Goal: Task Accomplishment & Management: Use online tool/utility

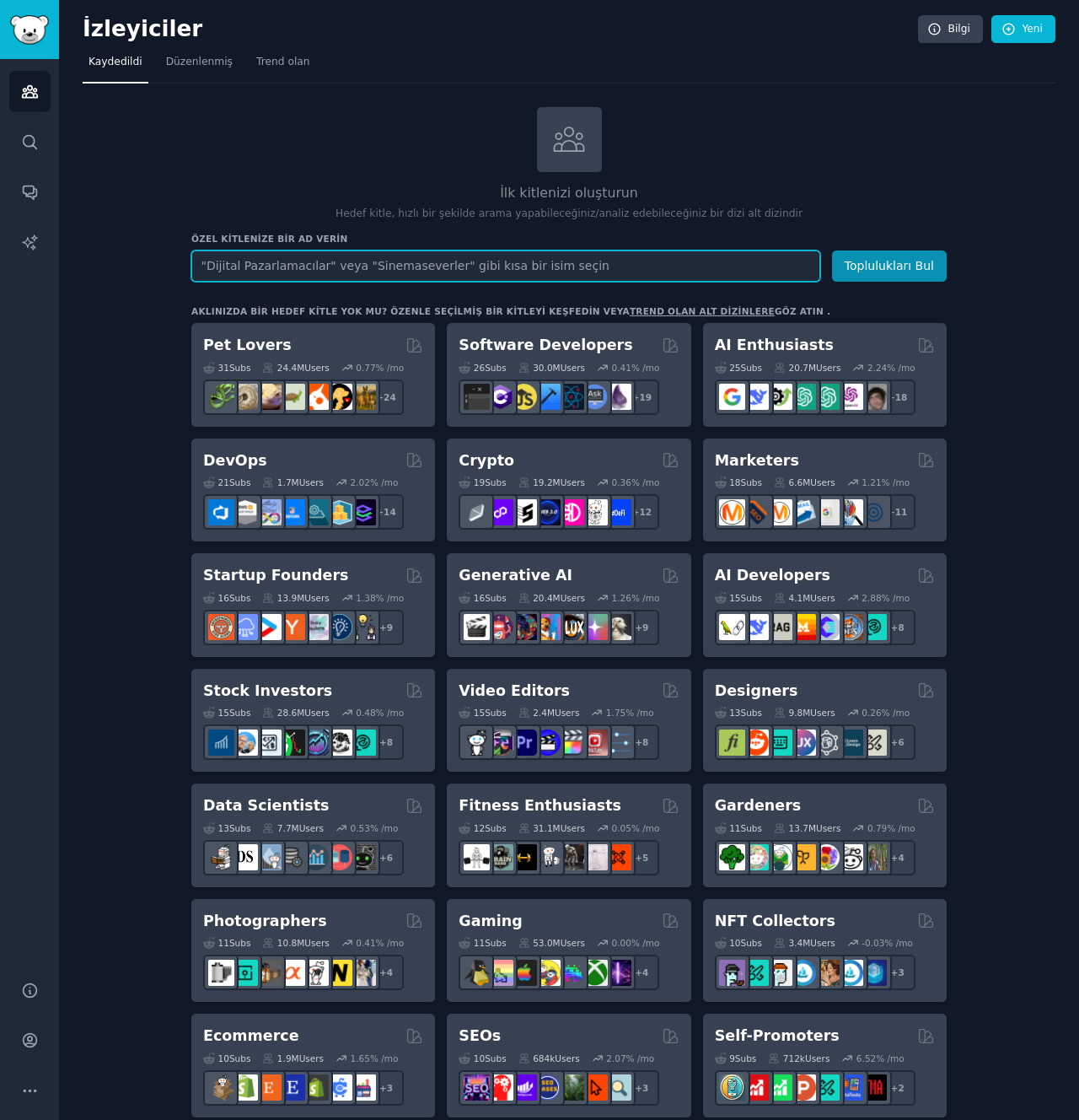
paste input "Language-Learners"
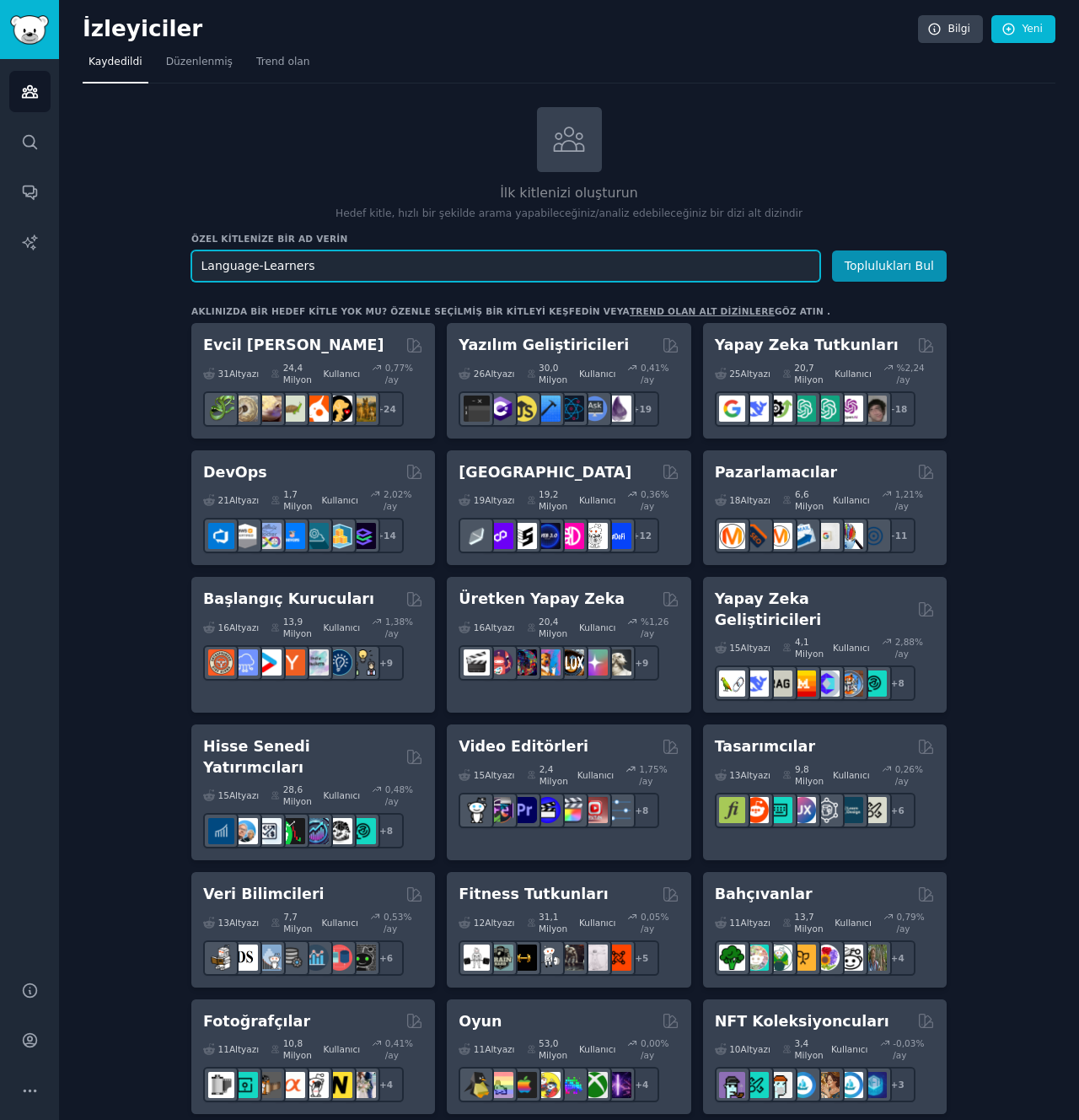
type input "Language-Learners"
click at [832, 250] on button "Toplulukları Bul" at bounding box center [889, 266] width 115 height 31
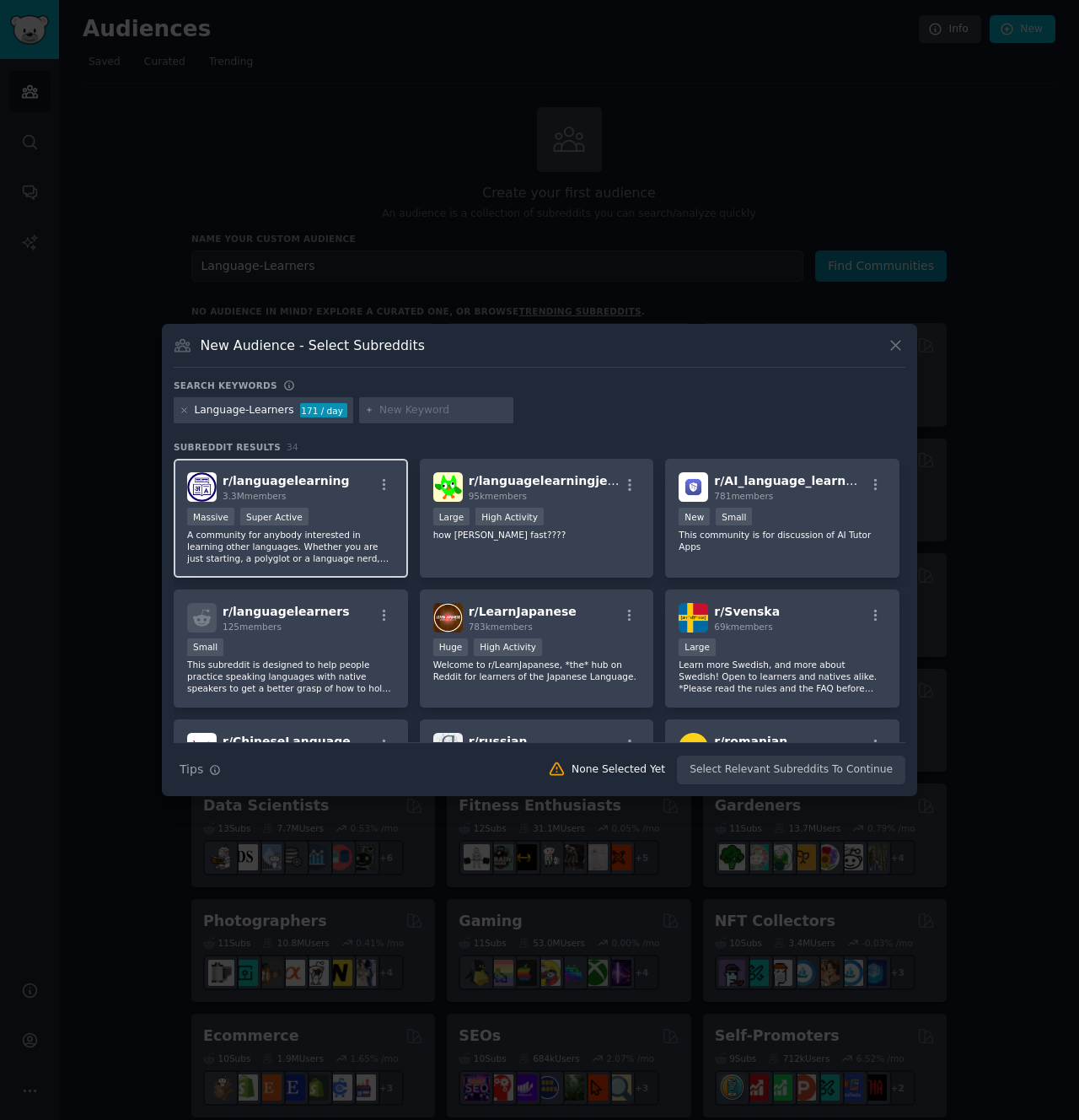
click at [376, 509] on div ">= 95th percentile for submissions / day Massive Super Active" at bounding box center [291, 518] width 207 height 21
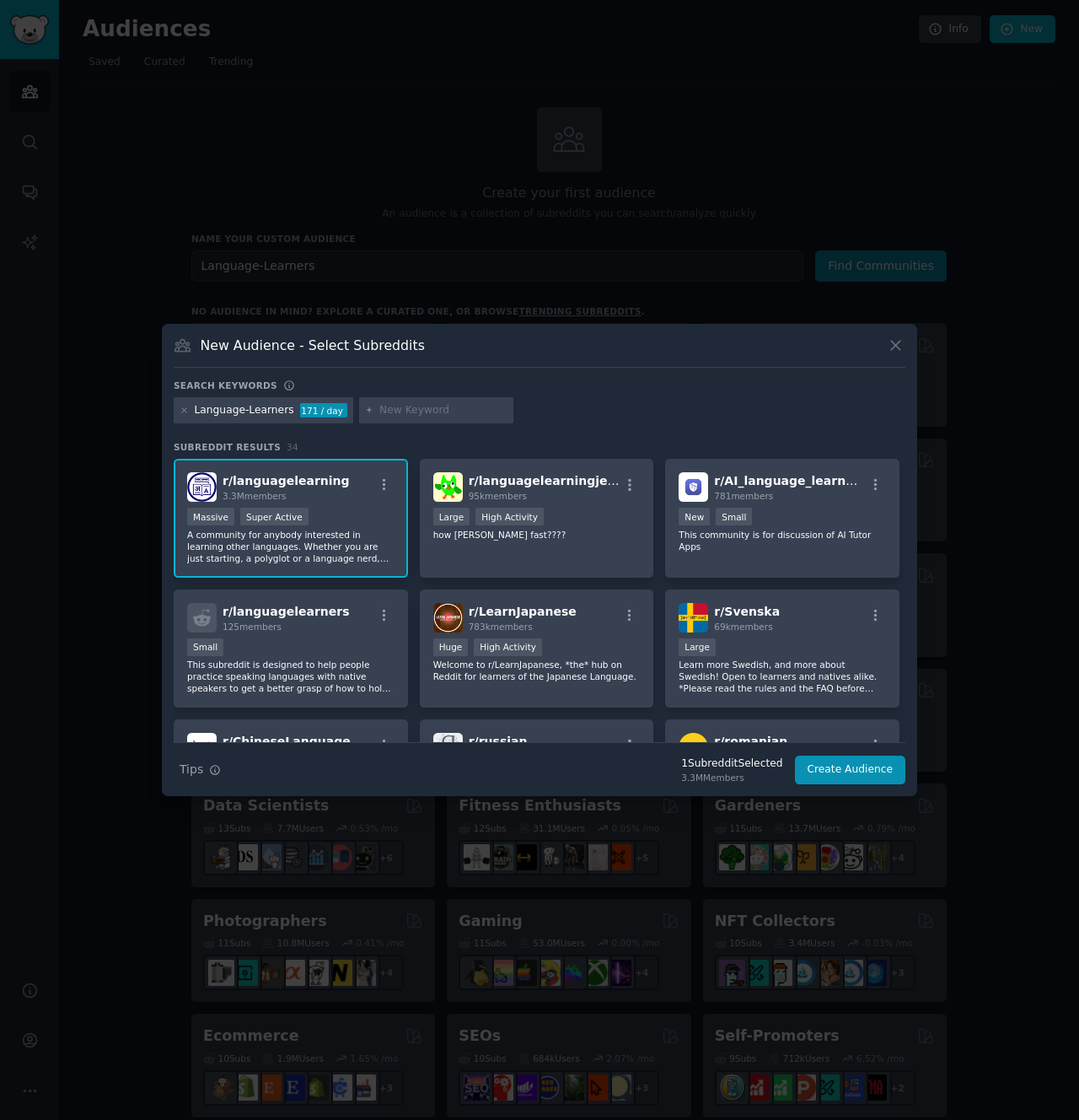
click at [348, 488] on div "r/ languagelearning 3.3M members" at bounding box center [291, 487] width 207 height 29
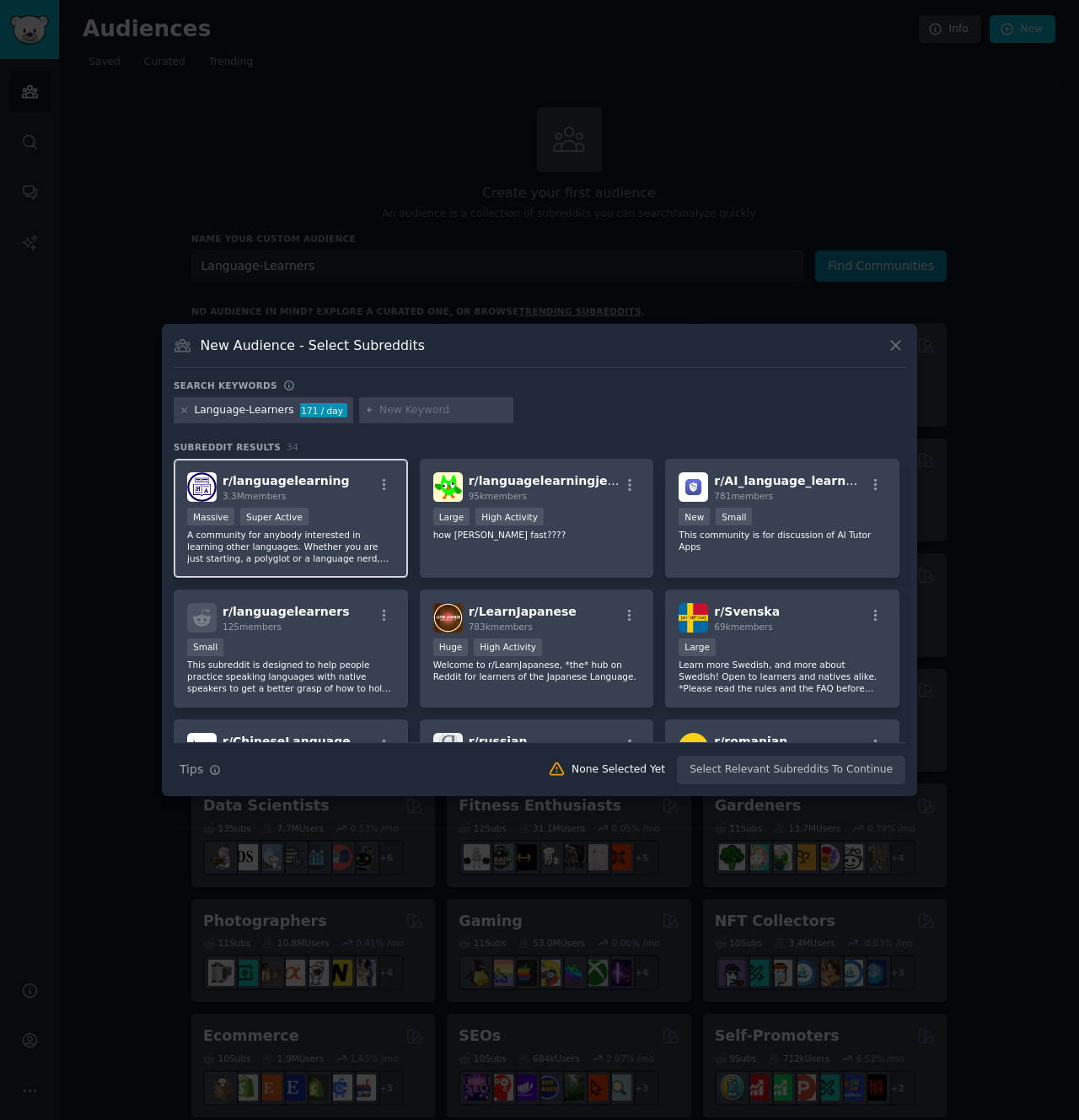
click at [321, 482] on span "r/ languagelearning" at bounding box center [287, 481] width 128 height 14
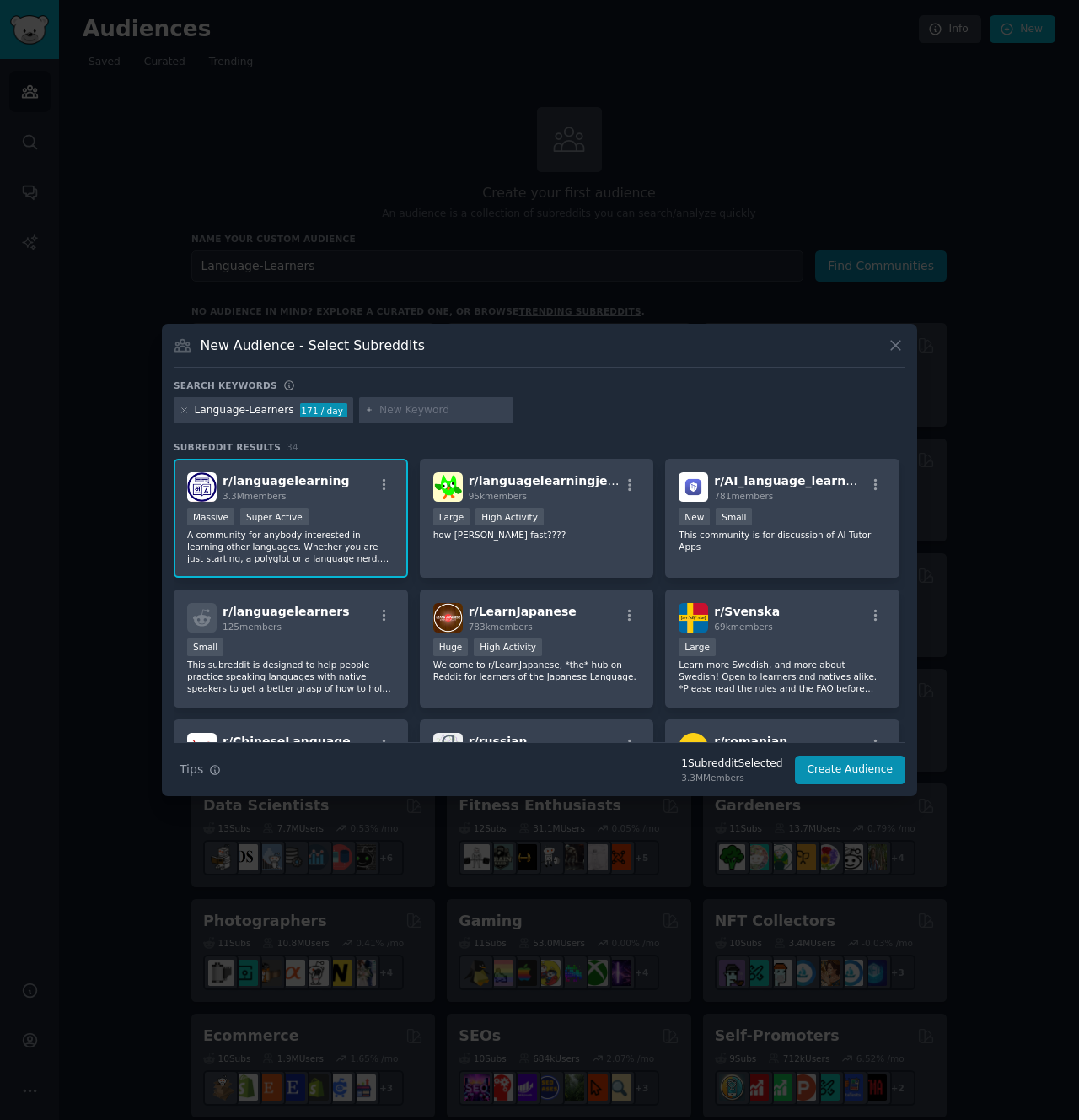
click at [315, 482] on span "r/ languagelearning" at bounding box center [287, 481] width 128 height 14
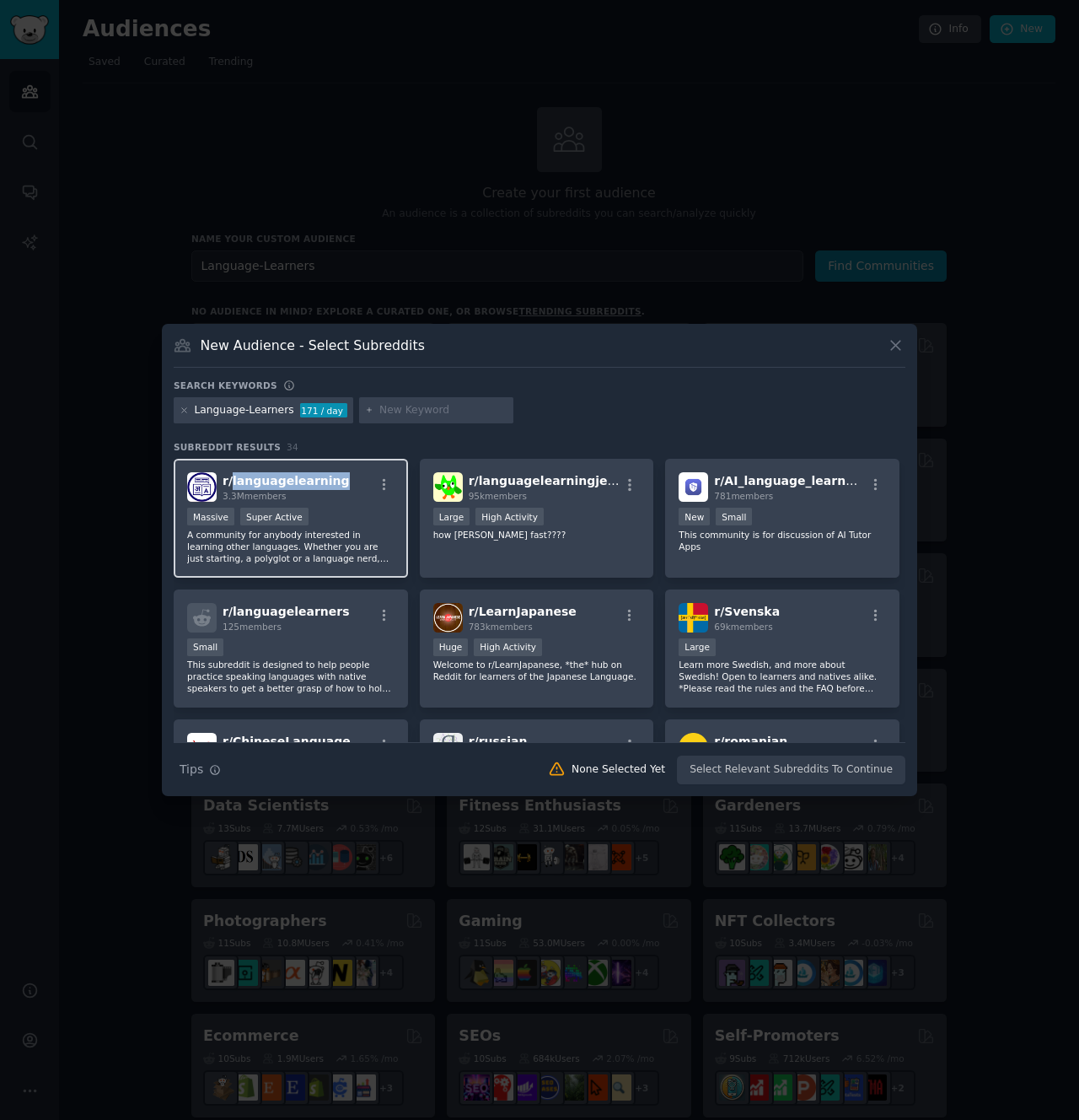
click at [315, 482] on span "r/ languagelearning" at bounding box center [287, 481] width 128 height 14
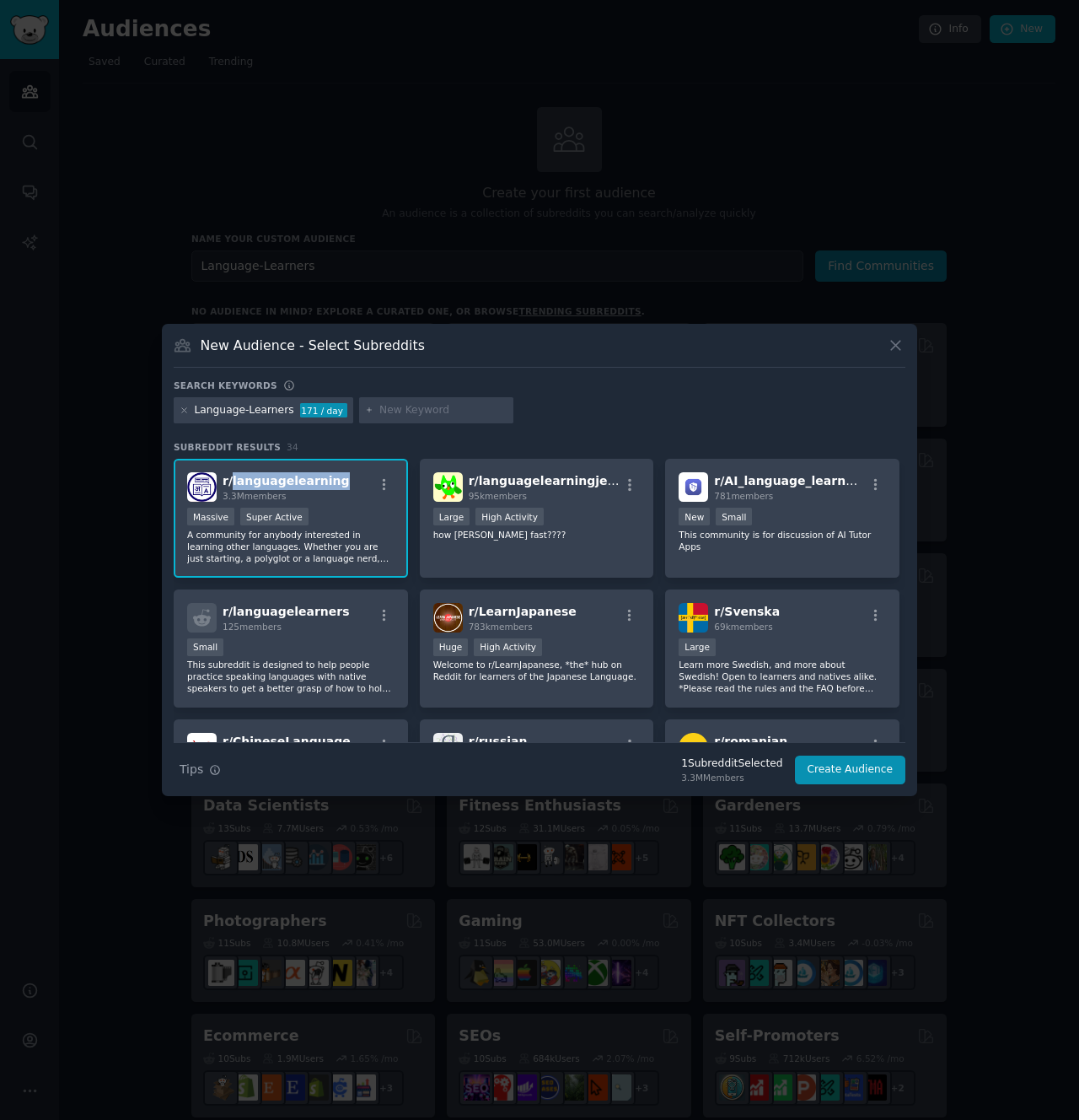
click at [315, 482] on span "r/ languagelearning" at bounding box center [287, 481] width 128 height 14
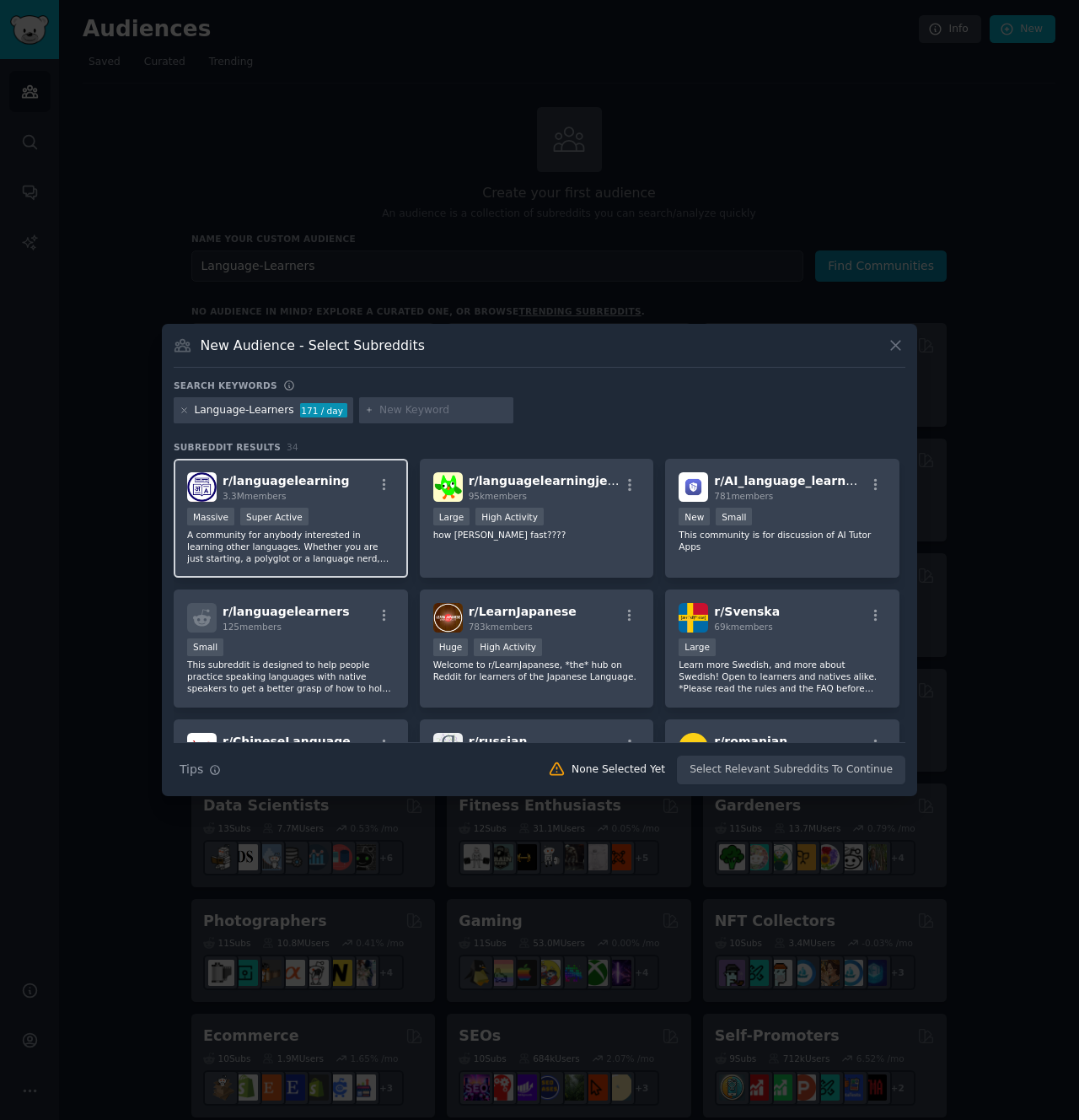
click at [324, 493] on div "3.3M members" at bounding box center [287, 497] width 128 height 12
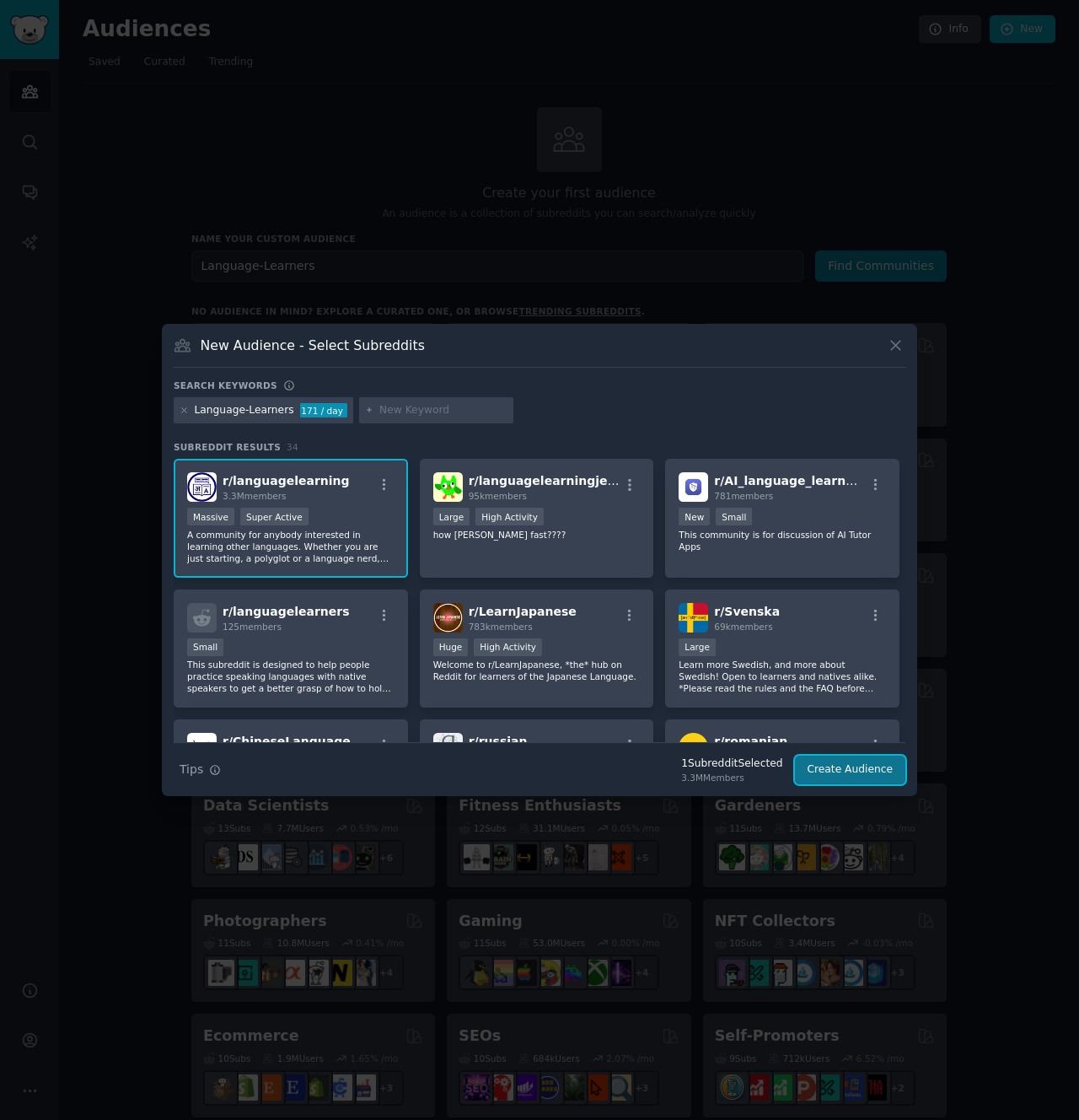
click at [852, 775] on button "Create Audience" at bounding box center [850, 769] width 111 height 28
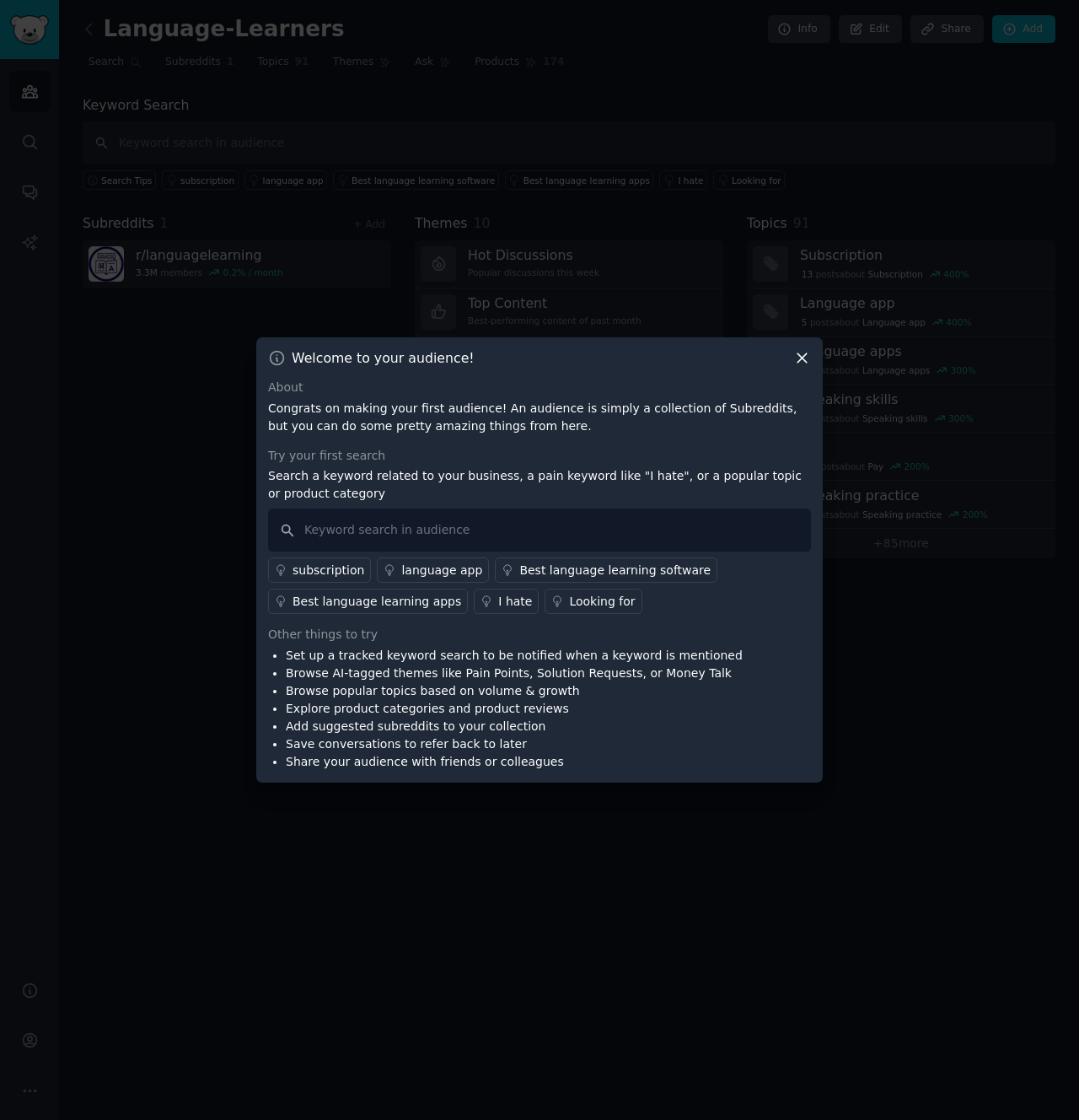
click at [803, 352] on icon at bounding box center [802, 358] width 18 height 18
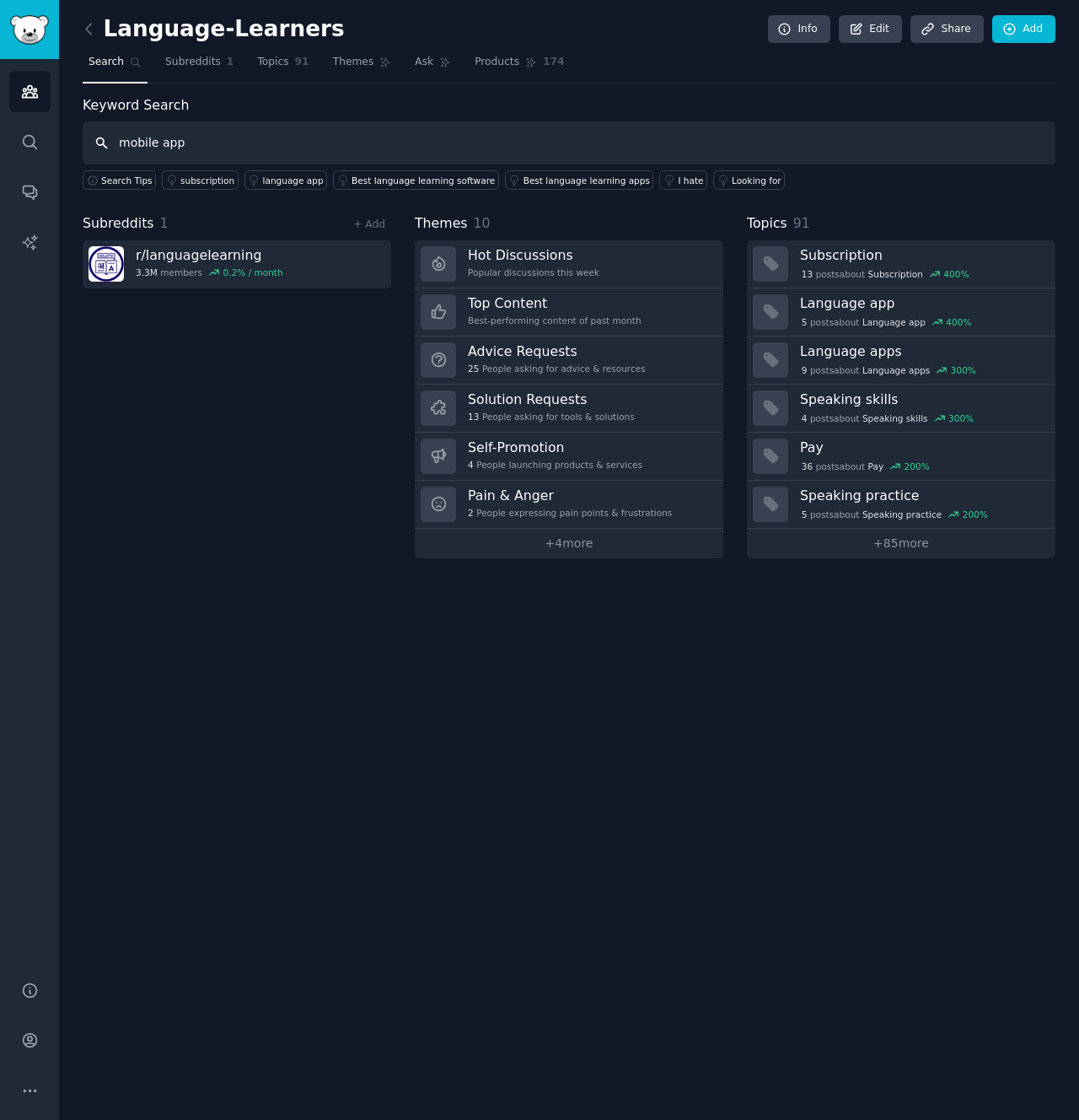
type input "mobile app"
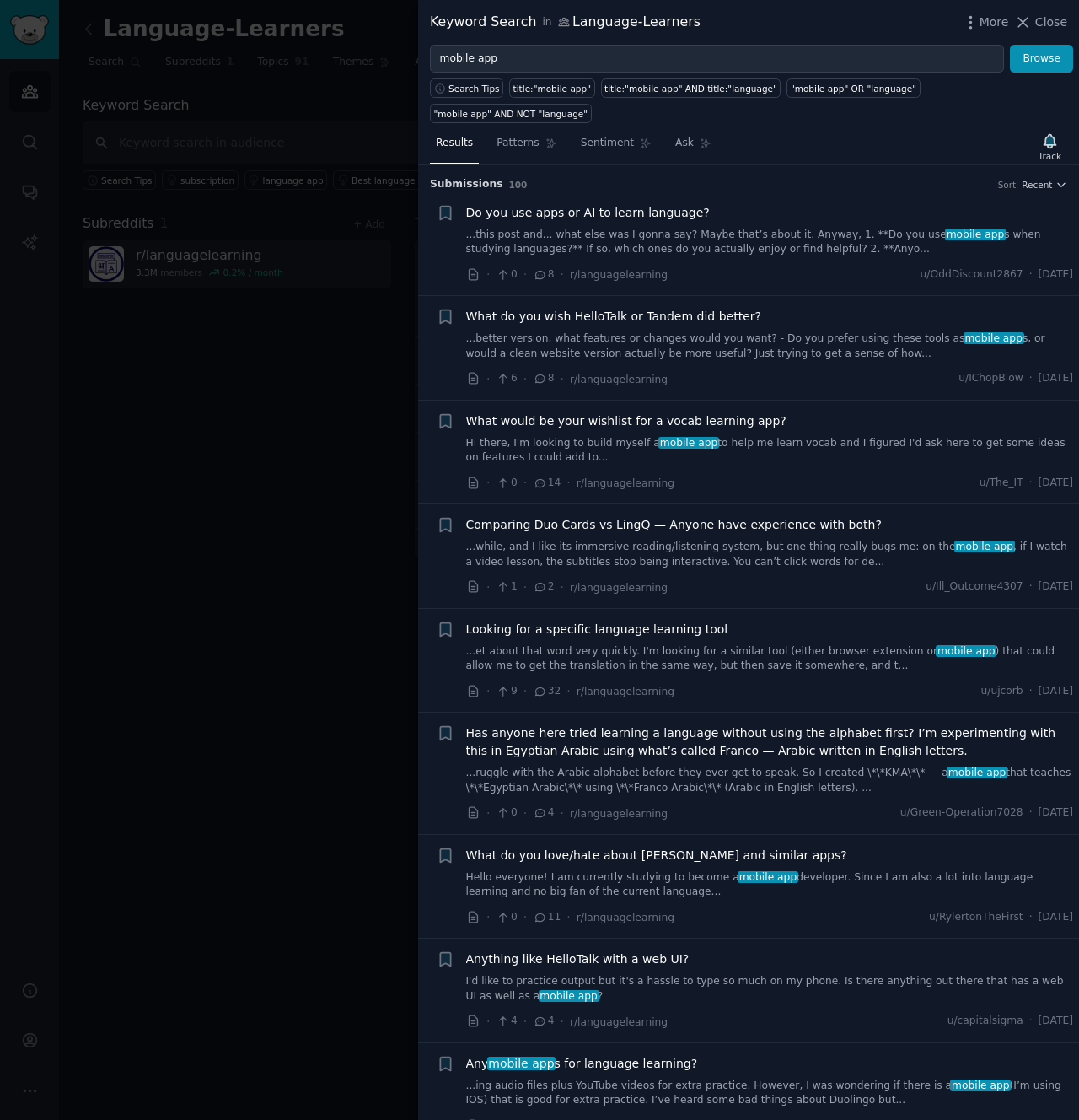
click at [781, 246] on link "...this post and... what else was I gonna say? Maybe that’s about it. Anyway, 1…" at bounding box center [770, 243] width 608 height 29
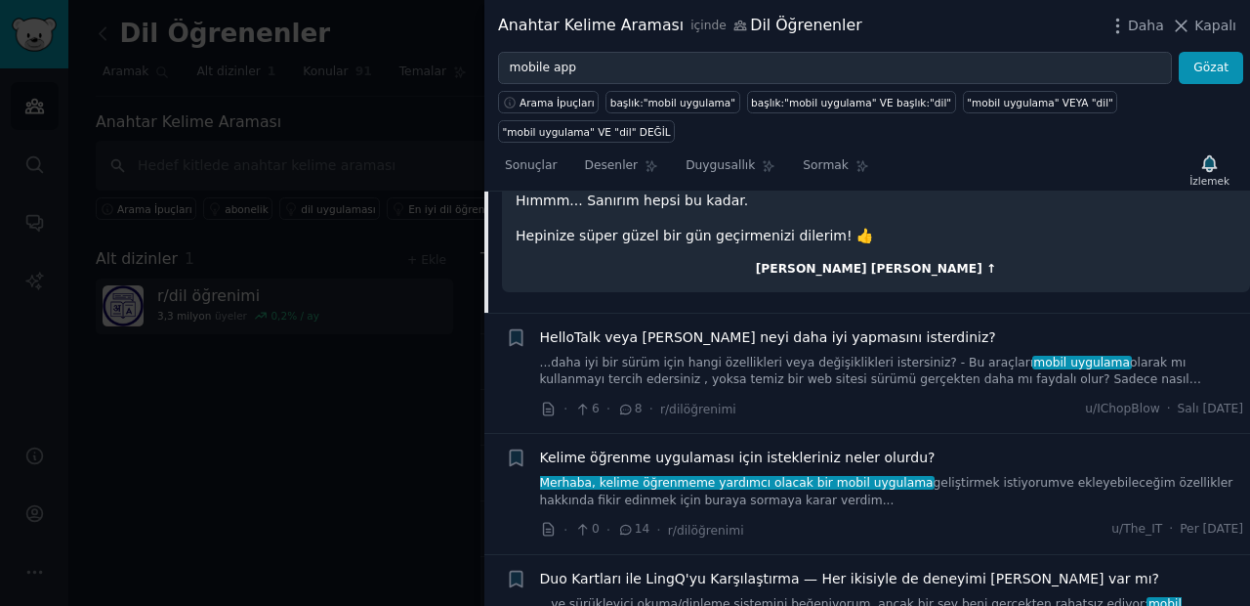
click at [929, 262] on font "[PERSON_NAME] [PERSON_NAME] ↑" at bounding box center [876, 269] width 241 height 14
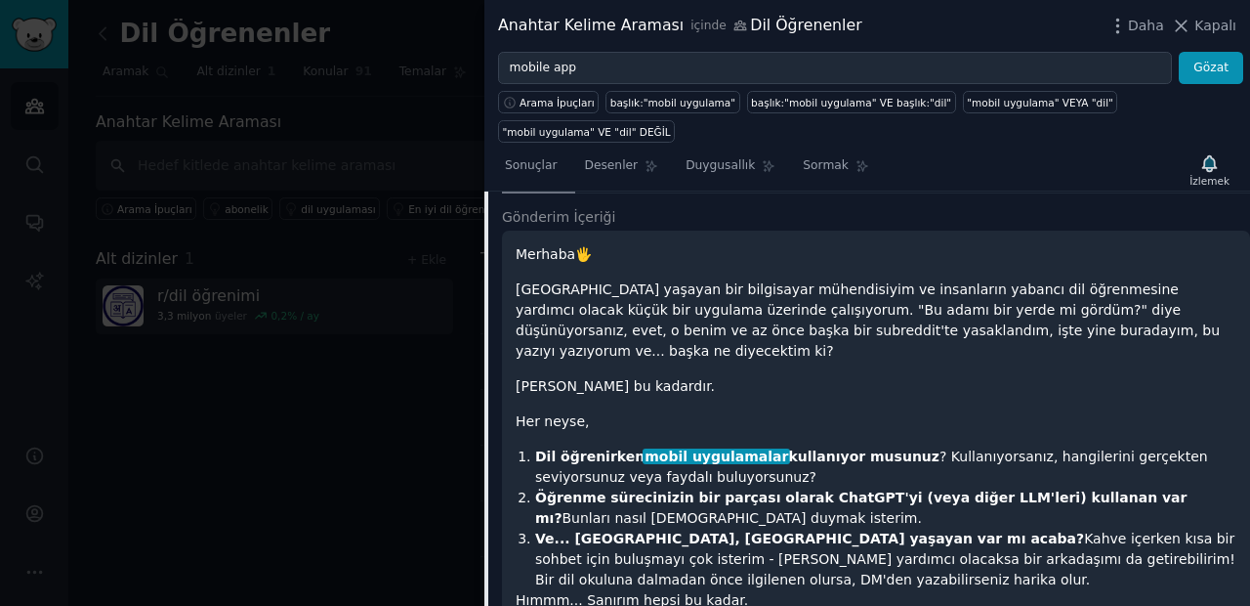
scroll to position [230, 0]
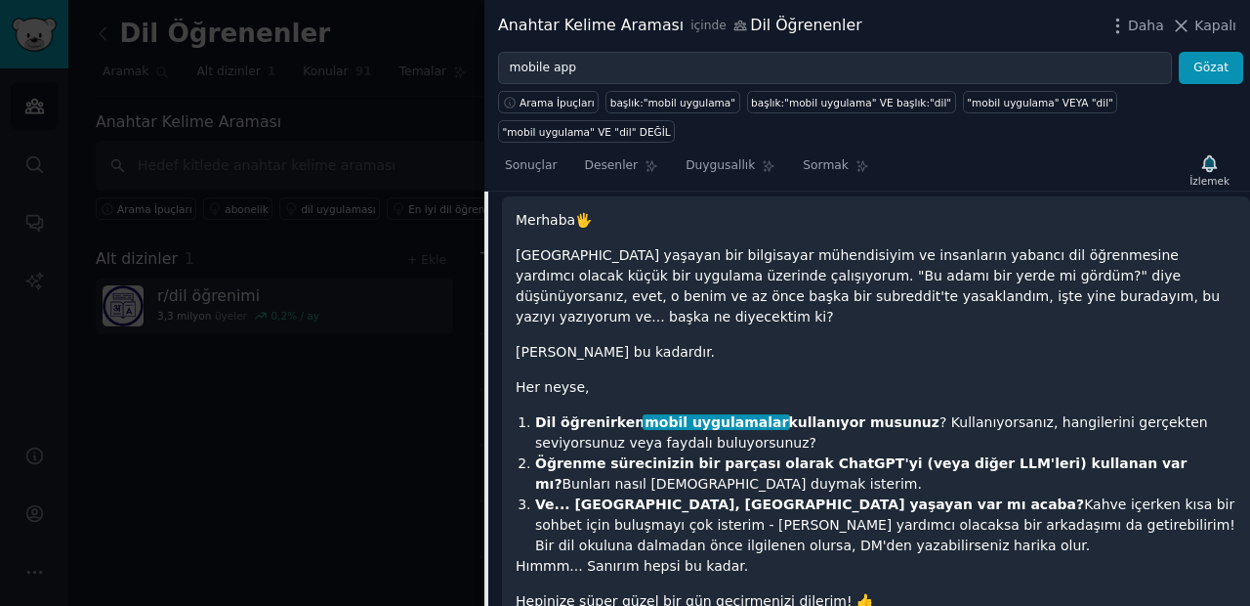
click at [813, 342] on p "[PERSON_NAME] bu kadardır." at bounding box center [876, 352] width 721 height 21
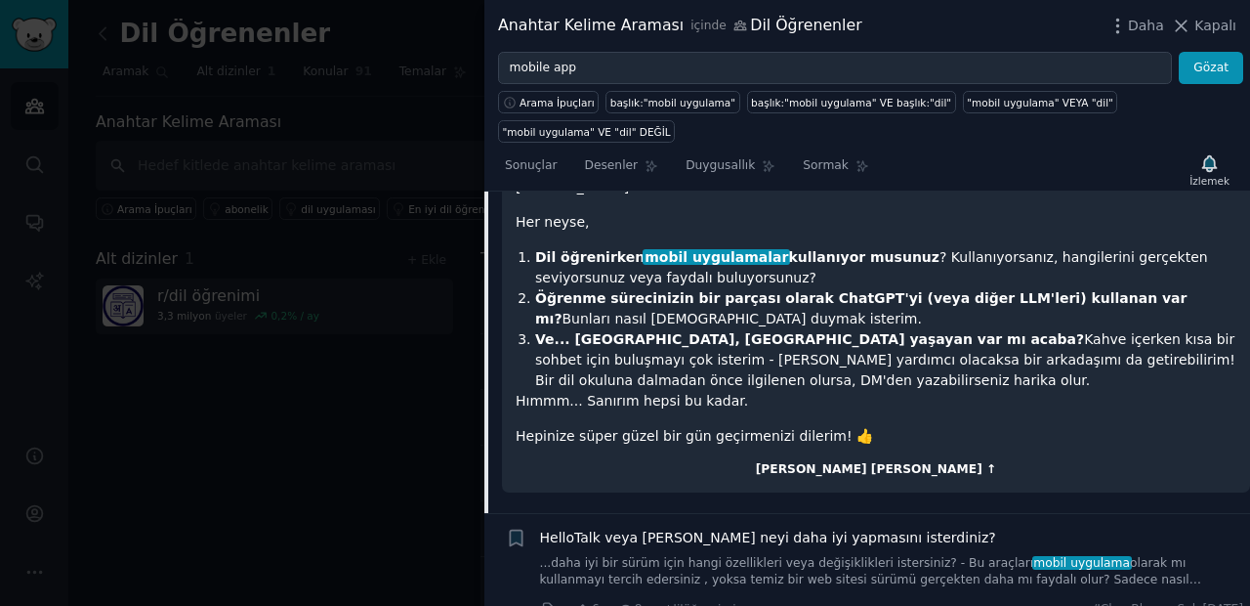
click at [910, 462] on font "[PERSON_NAME] [PERSON_NAME] ↑" at bounding box center [876, 469] width 241 height 14
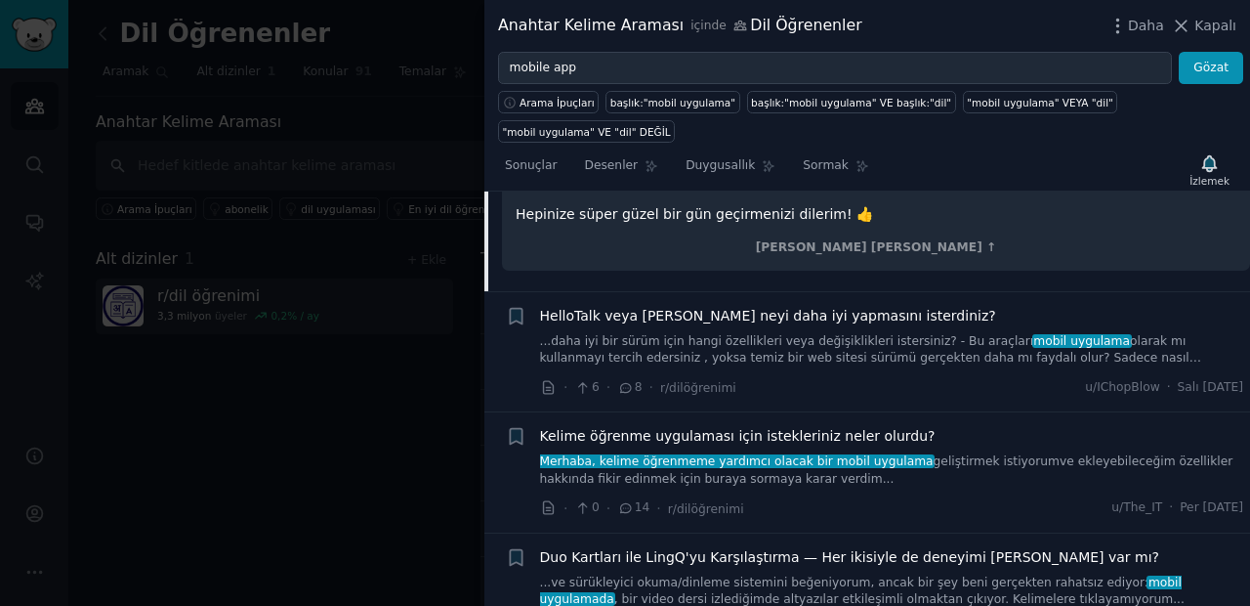
scroll to position [708, 0]
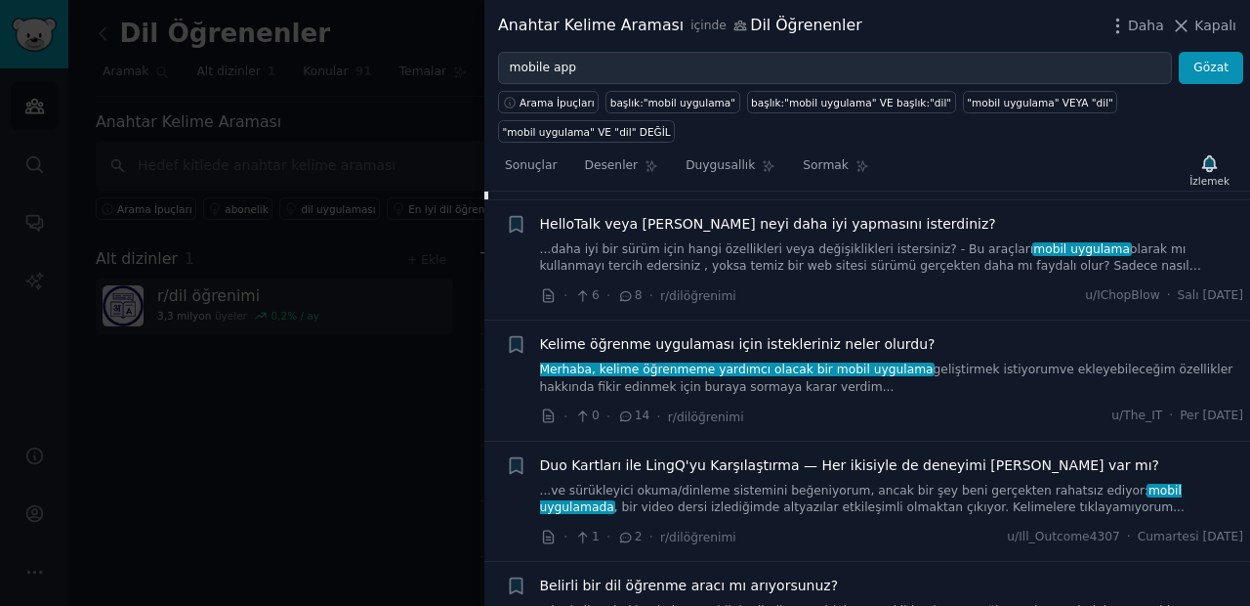
click at [1144, 241] on link "...daha iyi bir sürüm için hangi özellikleri veya değişiklikleri istersiniz? - …" at bounding box center [892, 258] width 704 height 34
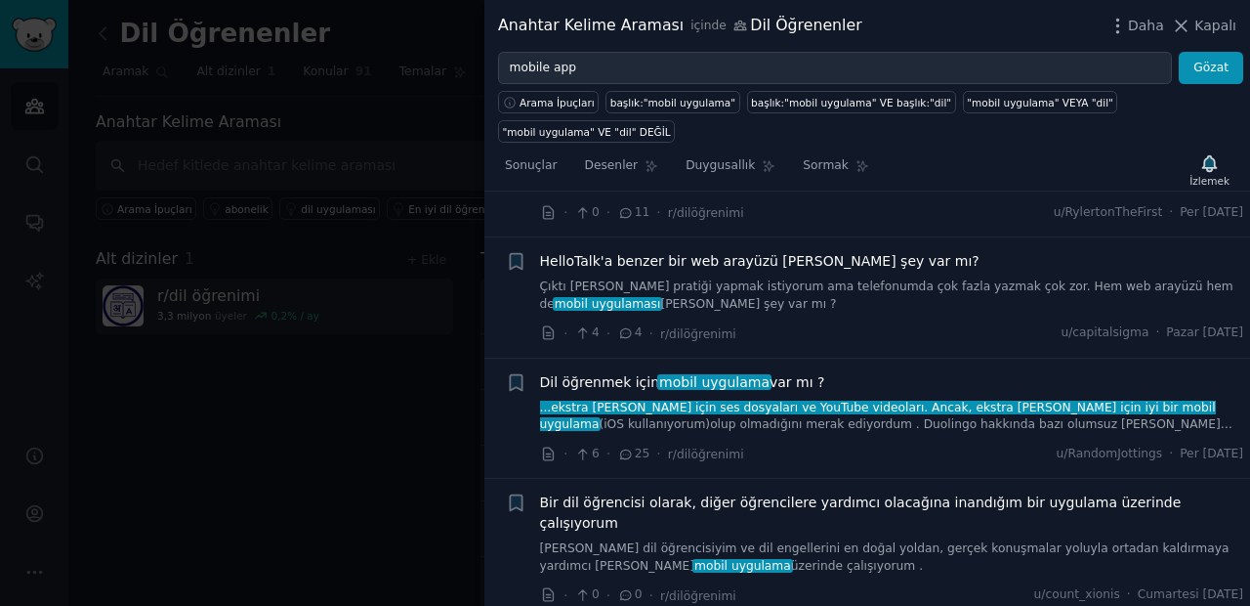
scroll to position [1409, 0]
